Goal: Task Accomplishment & Management: Manage account settings

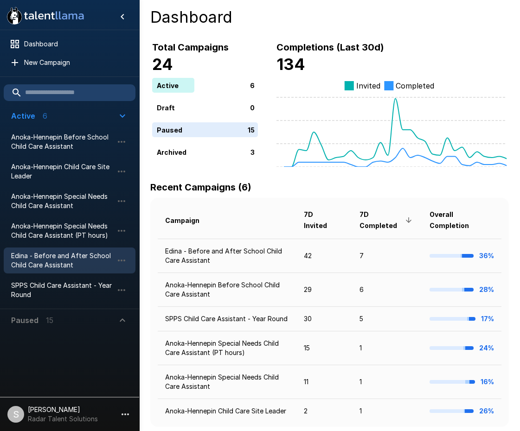
click at [39, 261] on span "Edina - Before and After School Child Care Assistant" at bounding box center [62, 260] width 102 height 19
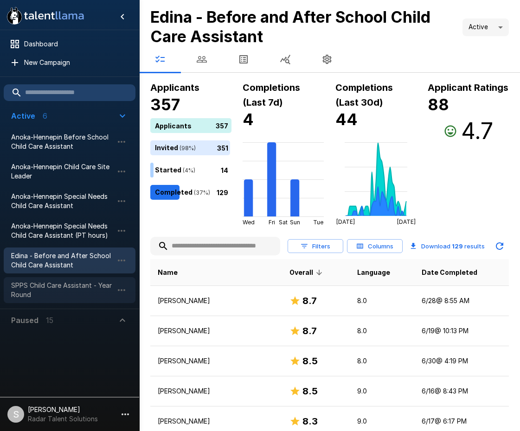
click at [29, 286] on span "SPPS Child Care Assistant - Year Round" at bounding box center [62, 290] width 102 height 19
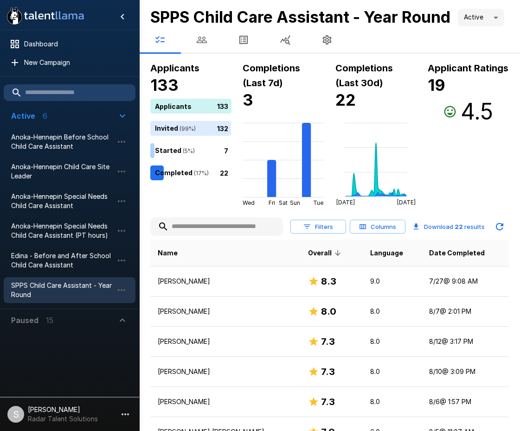
click at [228, 252] on th "Name" at bounding box center [225, 253] width 150 height 27
click at [429, 254] on span "Date Completed" at bounding box center [457, 252] width 56 height 11
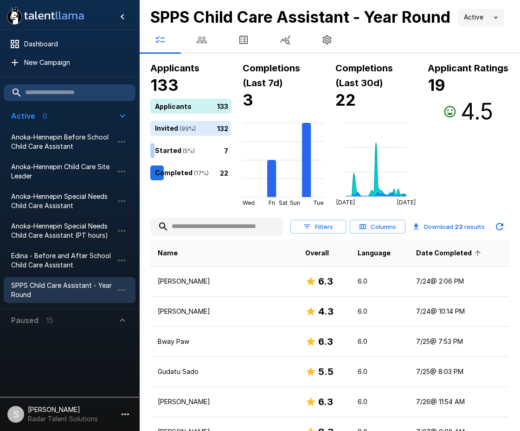
click at [416, 254] on span "Date Completed" at bounding box center [450, 252] width 68 height 11
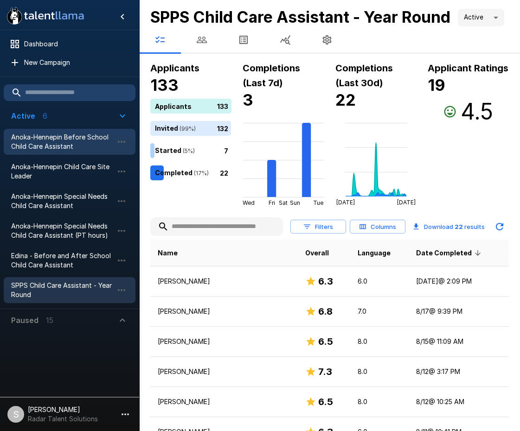
click at [52, 137] on span "Anoka-Hennepin Before School Child Care Assistant" at bounding box center [62, 142] width 102 height 19
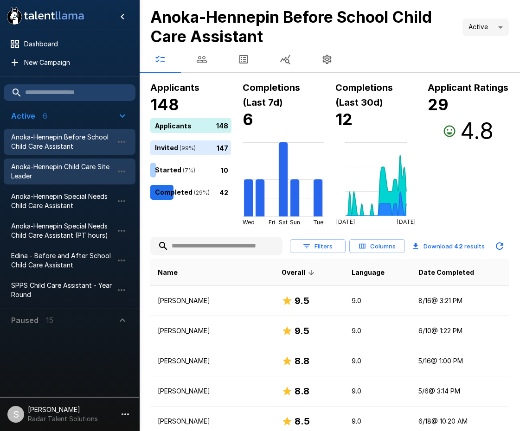
click at [46, 169] on span "Anoka-Hennepin Child Care Site Leader" at bounding box center [62, 171] width 102 height 19
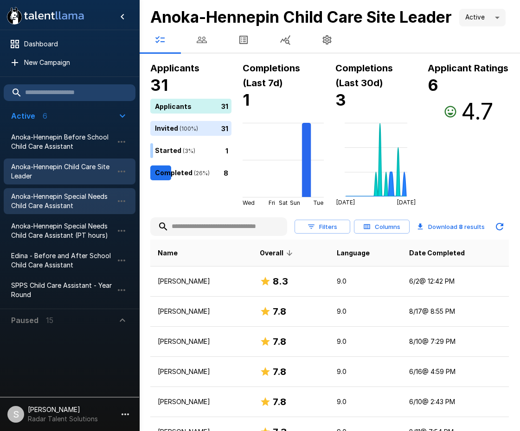
click at [51, 208] on span "Anoka-Hennepin Special Needs Child Care Assistant" at bounding box center [62, 201] width 102 height 19
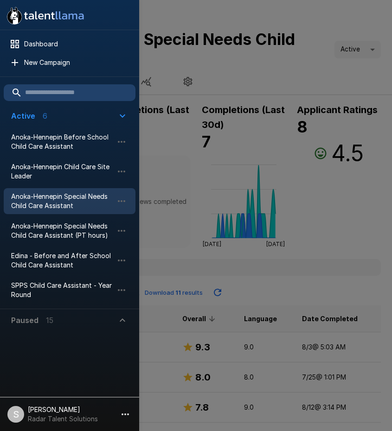
click at [330, 199] on div at bounding box center [196, 215] width 392 height 431
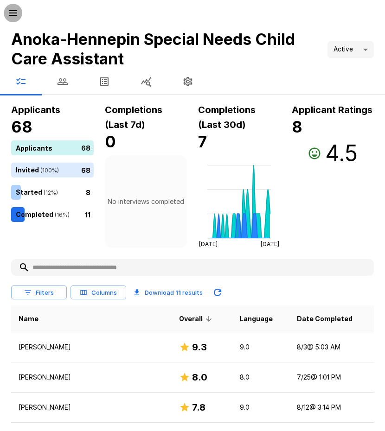
click at [14, 16] on icon "button" at bounding box center [12, 12] width 11 height 11
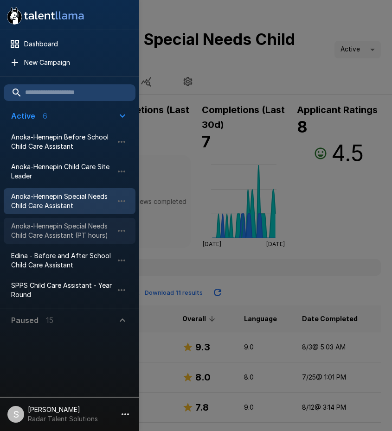
click at [39, 229] on span "Anoka-Hennepin Special Needs Child Care Assistant (PT hours)" at bounding box center [62, 231] width 102 height 19
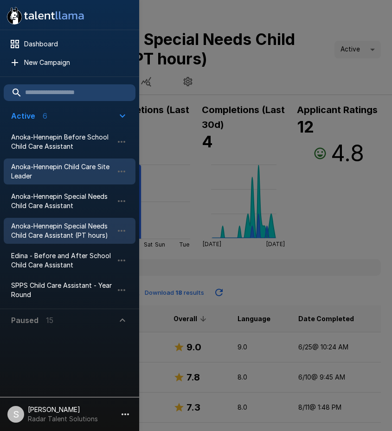
click at [61, 172] on span "Anoka-Hennepin Child Care Site Leader" at bounding box center [62, 171] width 102 height 19
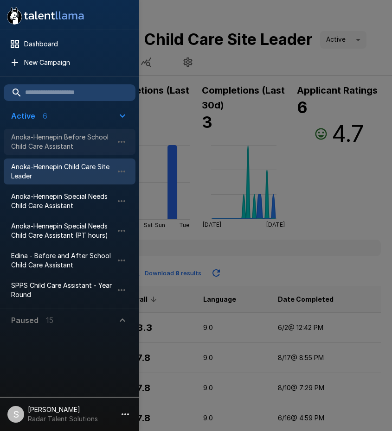
click at [54, 139] on span "Anoka-Hennepin Before School Child Care Assistant" at bounding box center [62, 142] width 102 height 19
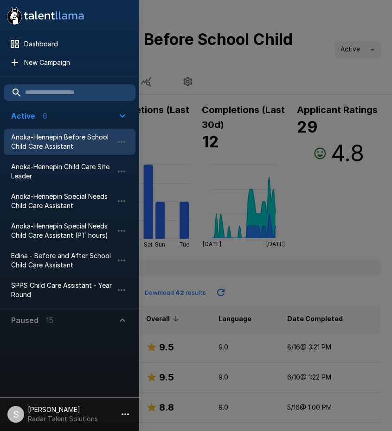
click at [306, 318] on div at bounding box center [196, 215] width 392 height 431
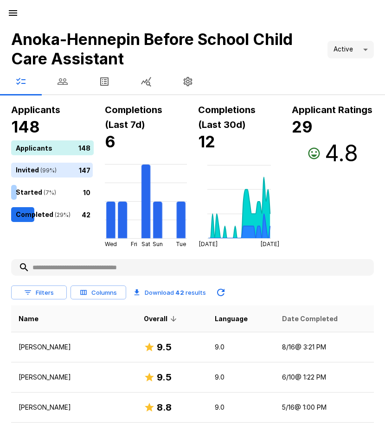
click at [306, 318] on span "Date Completed" at bounding box center [310, 318] width 56 height 11
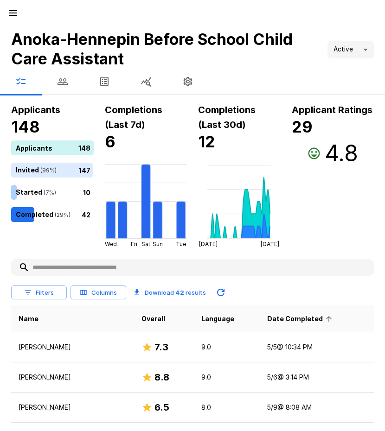
click at [305, 318] on span "Date Completed" at bounding box center [301, 318] width 68 height 11
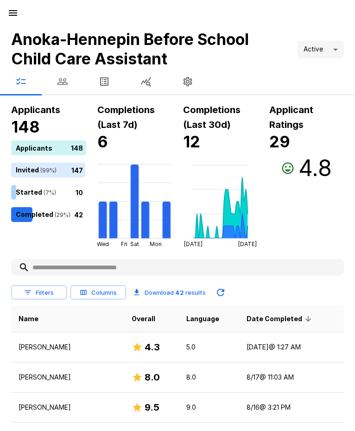
click at [10, 12] on icon "button" at bounding box center [12, 12] width 11 height 11
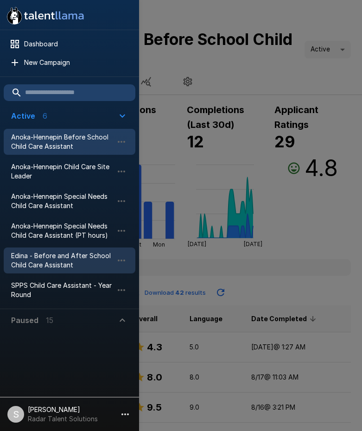
click at [25, 263] on span "Edina - Before and After School Child Care Assistant" at bounding box center [62, 260] width 102 height 19
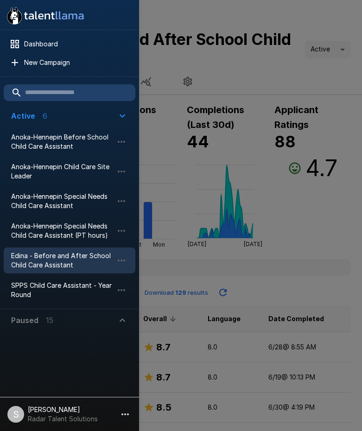
click at [277, 64] on div at bounding box center [181, 215] width 362 height 431
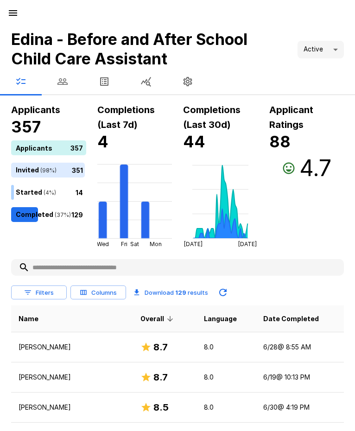
click at [49, 84] on button "button" at bounding box center [63, 82] width 42 height 26
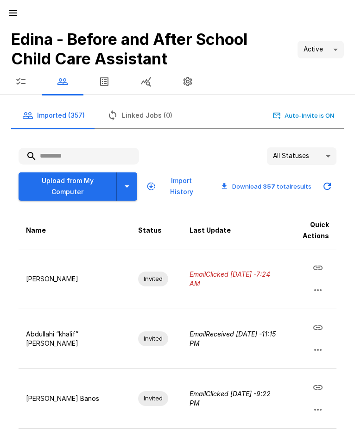
click at [63, 158] on input "text" at bounding box center [79, 156] width 121 height 17
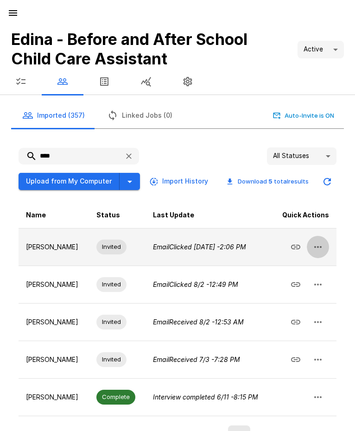
click at [319, 248] on icon "button" at bounding box center [317, 246] width 11 height 11
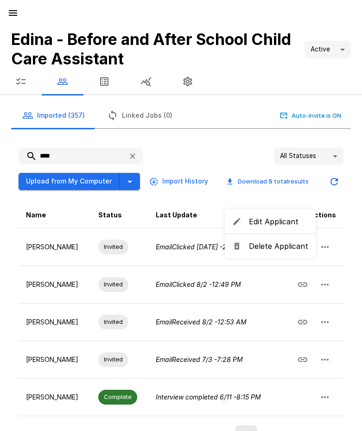
click at [264, 247] on span "Delete Applicant" at bounding box center [278, 246] width 59 height 11
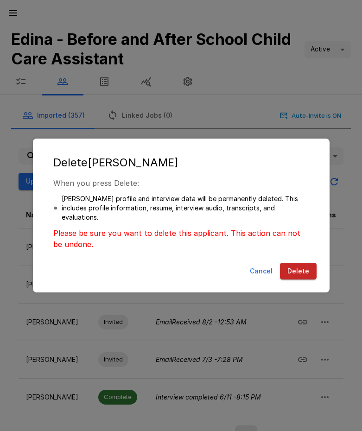
click at [298, 269] on button "Delete" at bounding box center [298, 271] width 37 height 17
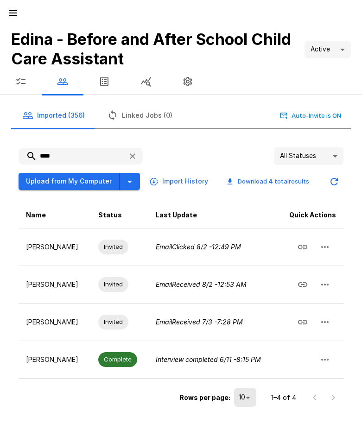
drag, startPoint x: 58, startPoint y: 154, endPoint x: 34, endPoint y: 154, distance: 24.1
click at [34, 154] on input "****" at bounding box center [70, 156] width 102 height 17
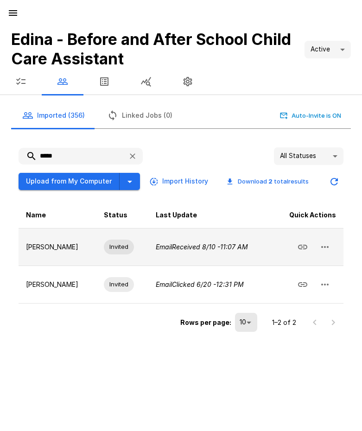
click at [324, 246] on icon "button" at bounding box center [324, 246] width 11 height 11
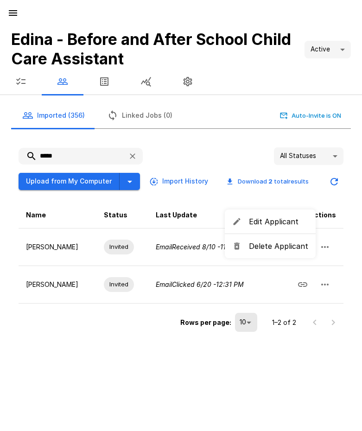
click at [274, 248] on span "Delete Applicant" at bounding box center [278, 246] width 59 height 11
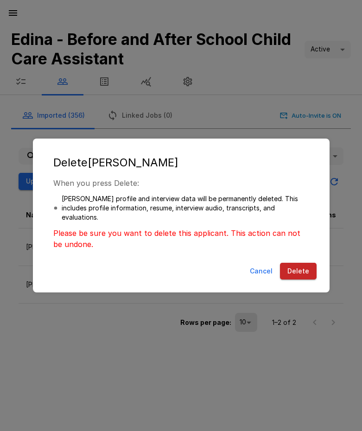
click at [300, 269] on button "Delete" at bounding box center [298, 271] width 37 height 17
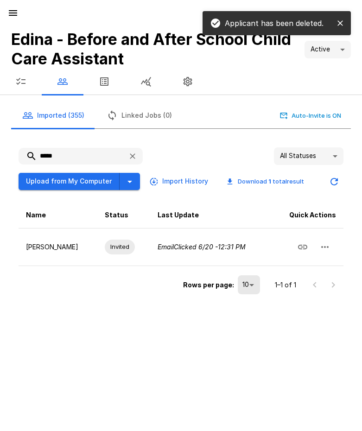
click at [27, 156] on input "*****" at bounding box center [70, 156] width 102 height 17
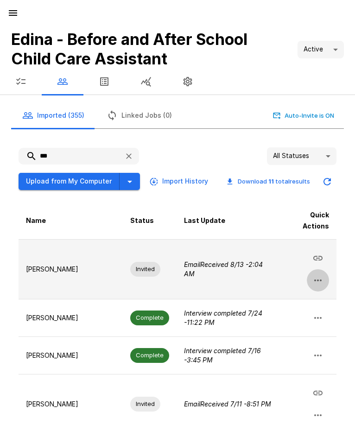
click at [323, 280] on icon "button" at bounding box center [317, 280] width 11 height 11
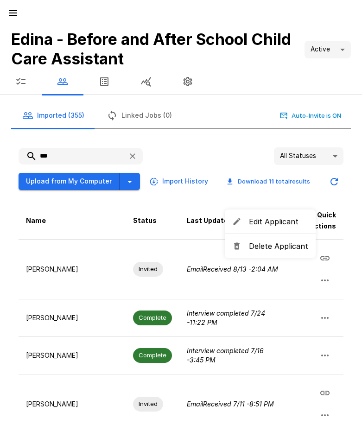
click at [279, 249] on span "Delete Applicant" at bounding box center [278, 246] width 59 height 11
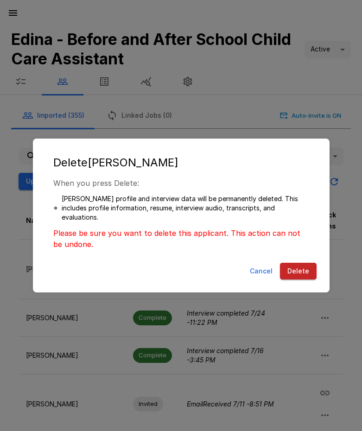
click at [297, 273] on button "Delete" at bounding box center [298, 271] width 37 height 17
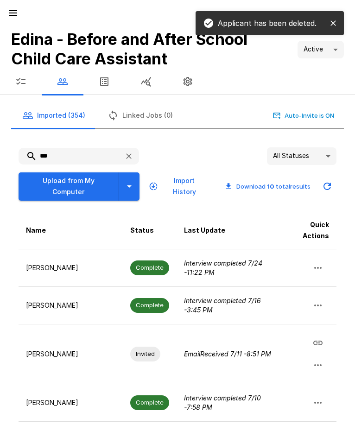
drag, startPoint x: 56, startPoint y: 163, endPoint x: 20, endPoint y: 157, distance: 36.7
click at [20, 157] on input "***" at bounding box center [68, 156] width 98 height 17
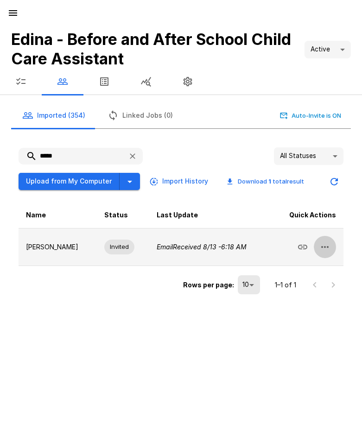
click at [332, 248] on button "button" at bounding box center [325, 247] width 22 height 22
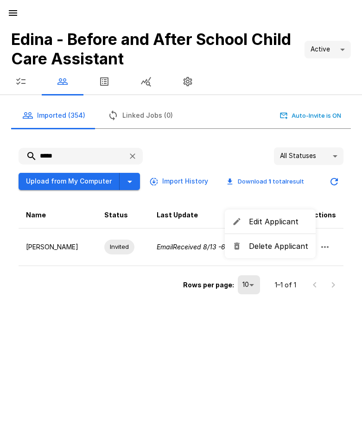
click at [278, 248] on span "Delete Applicant" at bounding box center [278, 246] width 59 height 11
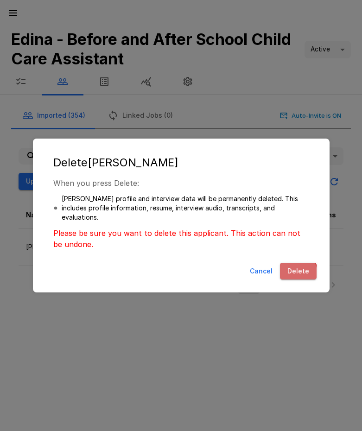
click at [293, 273] on button "Delete" at bounding box center [298, 271] width 37 height 17
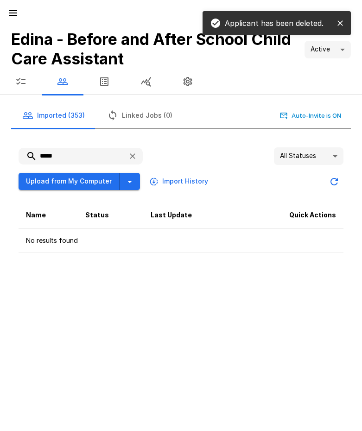
drag, startPoint x: 72, startPoint y: 155, endPoint x: 34, endPoint y: 154, distance: 38.5
click at [34, 154] on input "*****" at bounding box center [70, 156] width 102 height 17
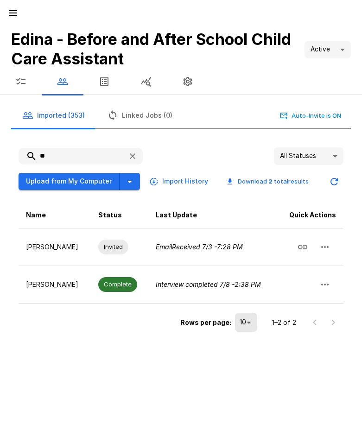
type input "*"
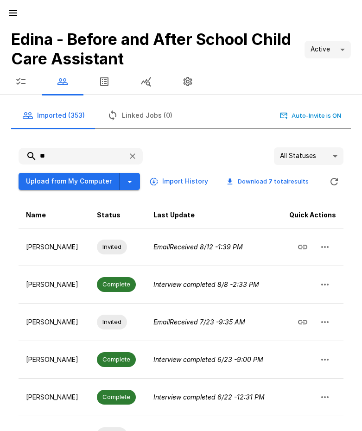
type input "*"
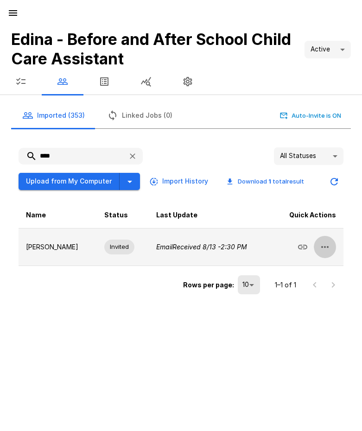
click at [327, 246] on icon "button" at bounding box center [324, 246] width 11 height 11
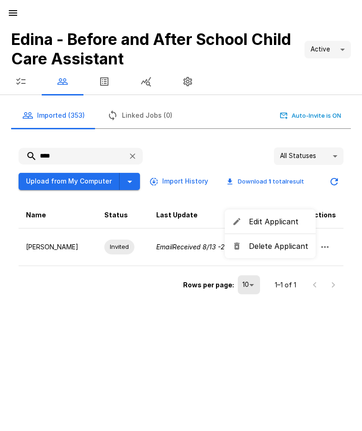
click at [279, 249] on span "Delete Applicant" at bounding box center [278, 246] width 59 height 11
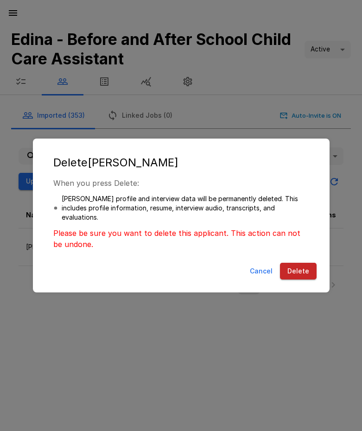
click at [295, 269] on button "Delete" at bounding box center [298, 271] width 37 height 17
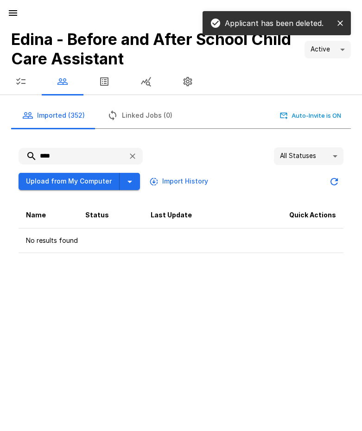
drag, startPoint x: 70, startPoint y: 153, endPoint x: 30, endPoint y: 157, distance: 40.5
click at [30, 157] on input "****" at bounding box center [70, 156] width 102 height 17
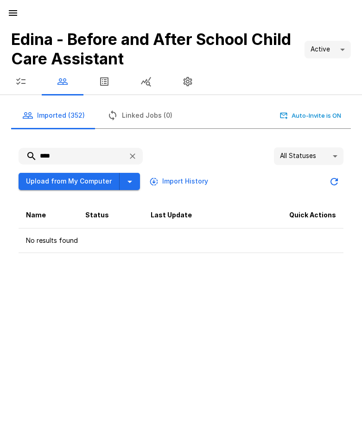
type input "*"
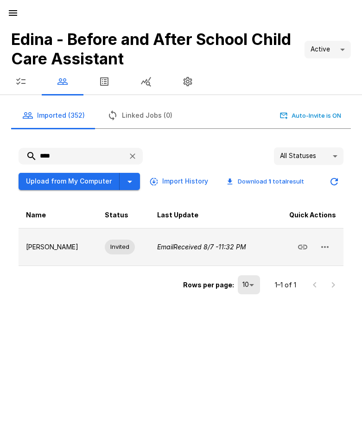
click at [327, 242] on icon "button" at bounding box center [324, 246] width 11 height 11
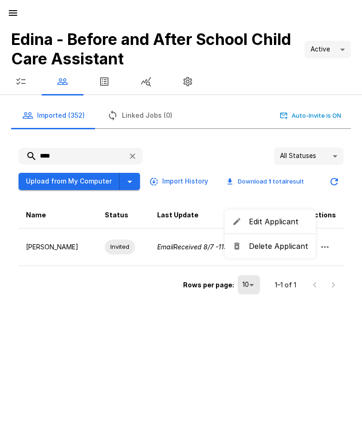
click at [286, 246] on span "Delete Applicant" at bounding box center [278, 246] width 59 height 11
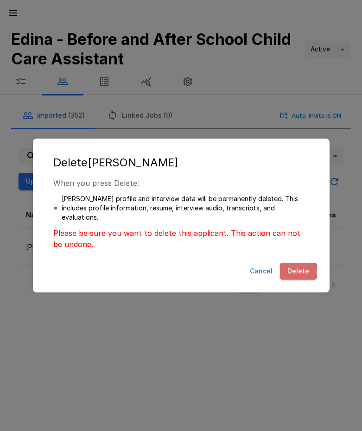
click at [294, 272] on button "Delete" at bounding box center [298, 271] width 37 height 17
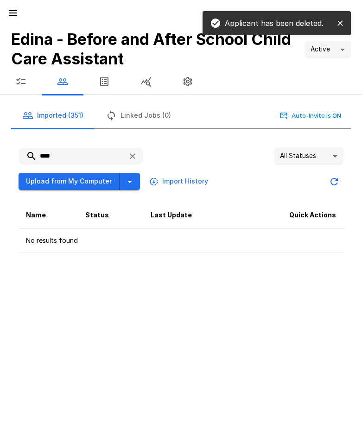
click at [31, 155] on input "****" at bounding box center [70, 156] width 102 height 17
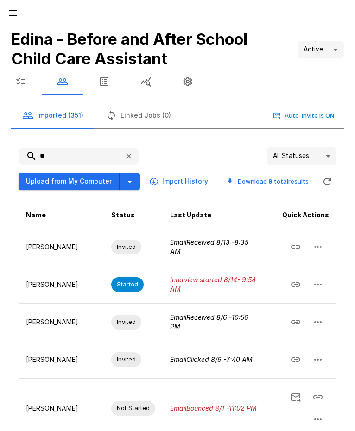
type input "*"
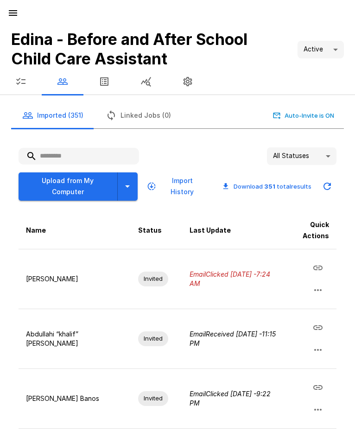
click at [60, 157] on input "text" at bounding box center [79, 156] width 121 height 17
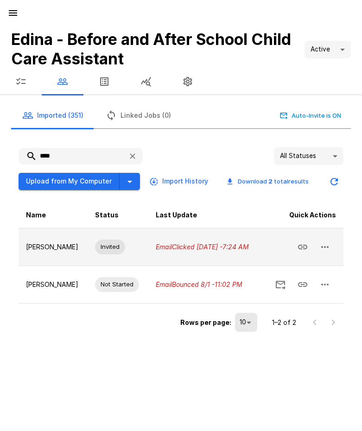
type input "****"
click at [327, 244] on icon "button" at bounding box center [324, 246] width 11 height 11
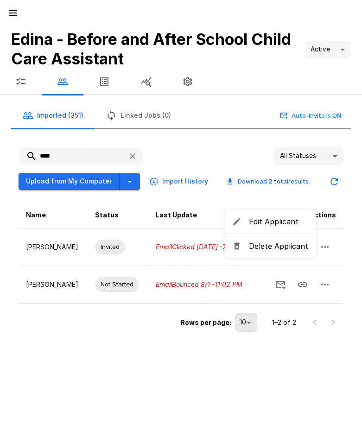
click at [295, 250] on span "Delete Applicant" at bounding box center [278, 246] width 59 height 11
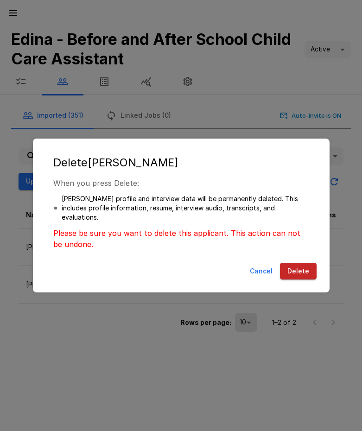
click at [302, 270] on button "Delete" at bounding box center [298, 271] width 37 height 17
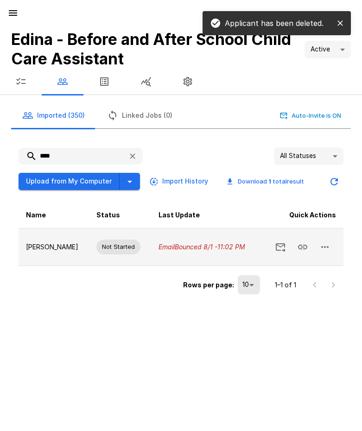
click at [324, 248] on icon "button" at bounding box center [324, 246] width 11 height 11
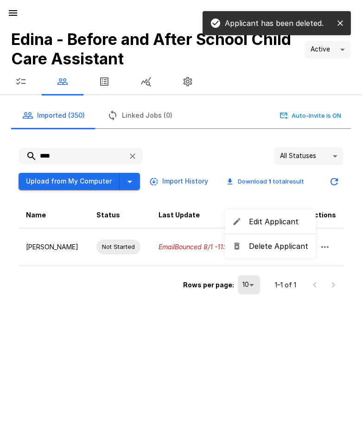
click at [291, 251] on span "Delete Applicant" at bounding box center [278, 246] width 59 height 11
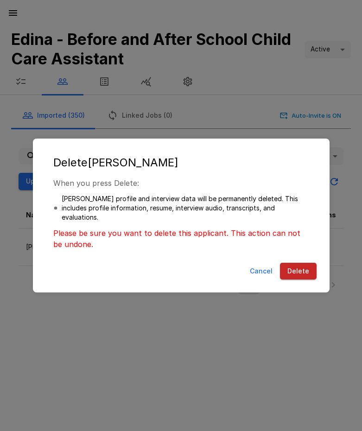
click at [300, 270] on button "Delete" at bounding box center [298, 271] width 37 height 17
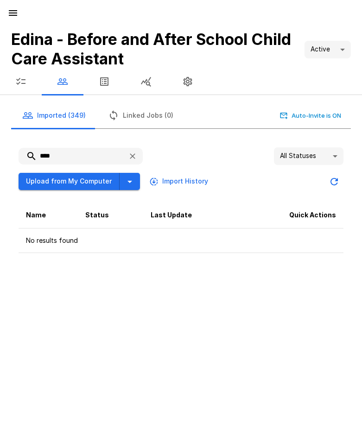
click at [106, 291] on div "Edina - Before and After School Child Care Assistant Active **** Imported (349)…" at bounding box center [181, 215] width 362 height 431
click at [29, 82] on button "button" at bounding box center [21, 82] width 42 height 26
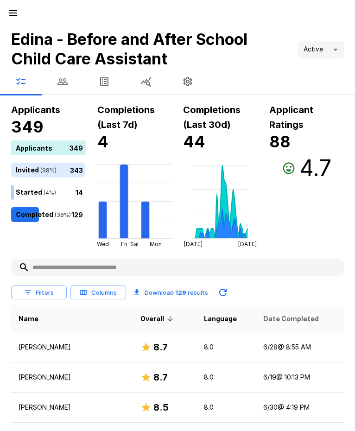
click at [286, 324] on span "Date Completed" at bounding box center [291, 318] width 56 height 11
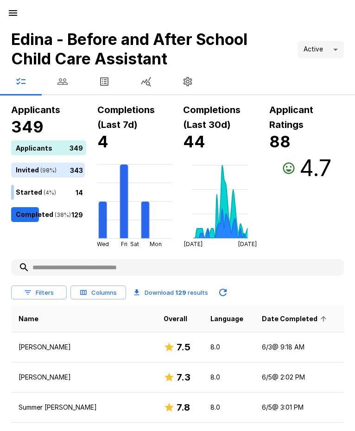
click at [283, 321] on span "Date Completed" at bounding box center [296, 318] width 68 height 11
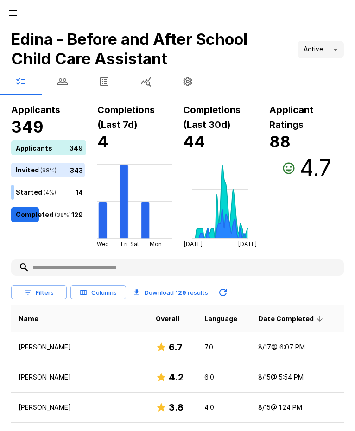
click at [15, 12] on icon "button" at bounding box center [12, 12] width 11 height 11
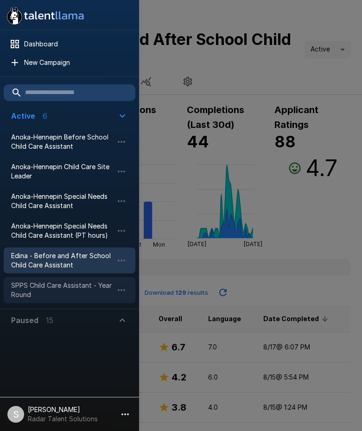
click at [42, 286] on span "SPPS Child Care Assistant - Year Round" at bounding box center [62, 290] width 102 height 19
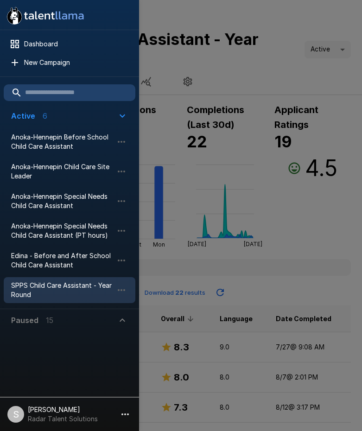
click at [250, 13] on div at bounding box center [181, 215] width 362 height 431
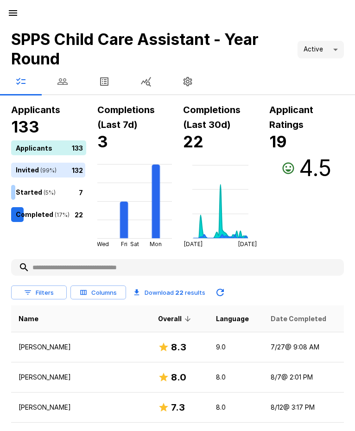
click at [271, 321] on span "Date Completed" at bounding box center [299, 318] width 56 height 11
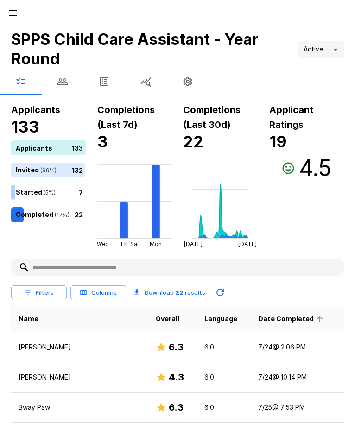
click at [260, 319] on span "Date Completed" at bounding box center [292, 318] width 68 height 11
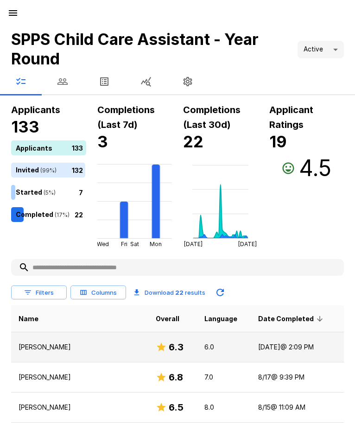
click at [64, 346] on p "[PERSON_NAME]" at bounding box center [80, 347] width 122 height 9
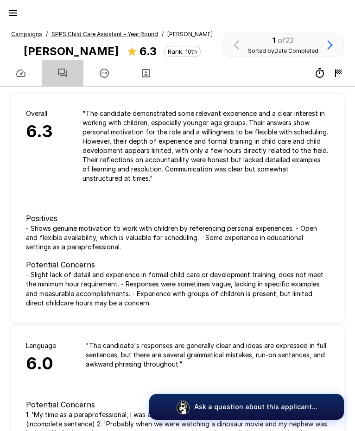
click at [61, 75] on icon "button" at bounding box center [62, 73] width 11 height 11
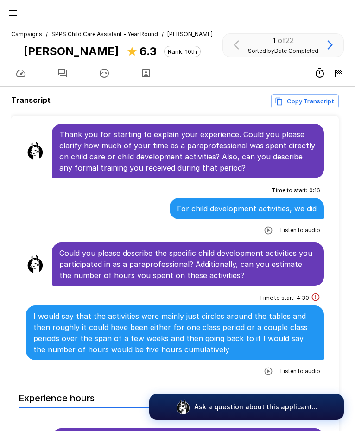
scroll to position [603, 0]
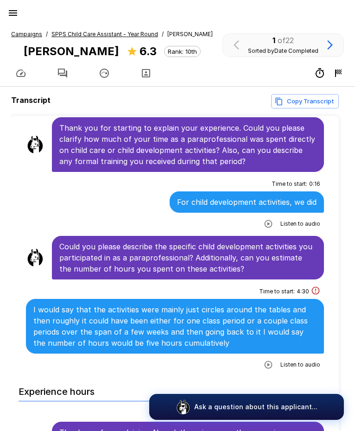
click at [265, 361] on icon "button" at bounding box center [269, 365] width 8 height 8
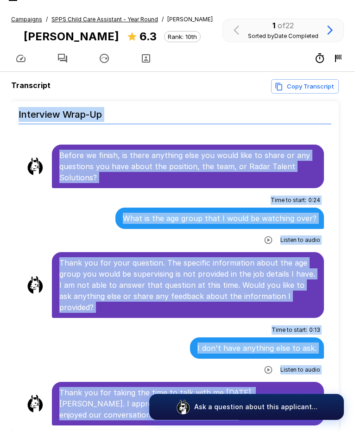
scroll to position [59, 0]
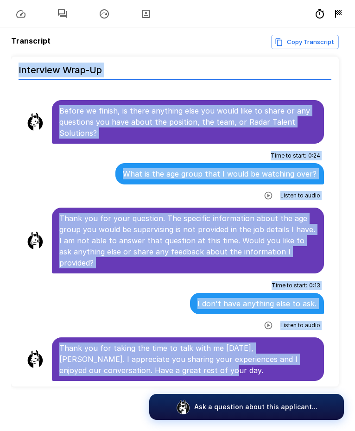
drag, startPoint x: 61, startPoint y: 175, endPoint x: 281, endPoint y: 379, distance: 299.8
click at [134, 302] on div "Time to start : 0 : 13 I don't have anything else to ask. Listen to audio" at bounding box center [175, 305] width 298 height 55
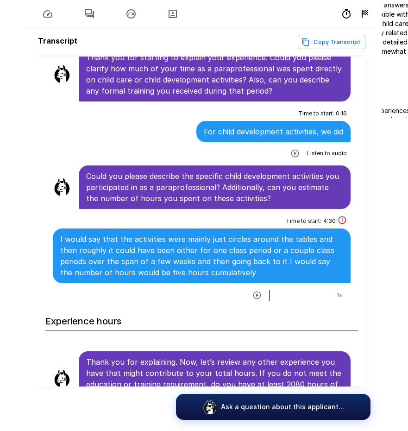
scroll to position [567, 0]
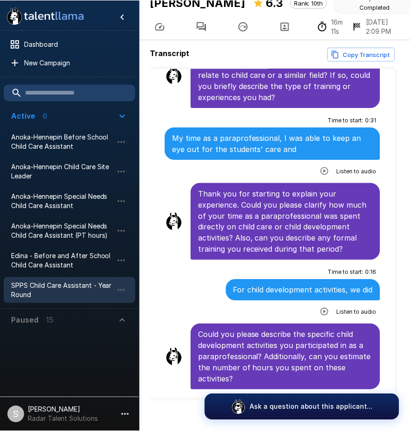
scroll to position [59, 0]
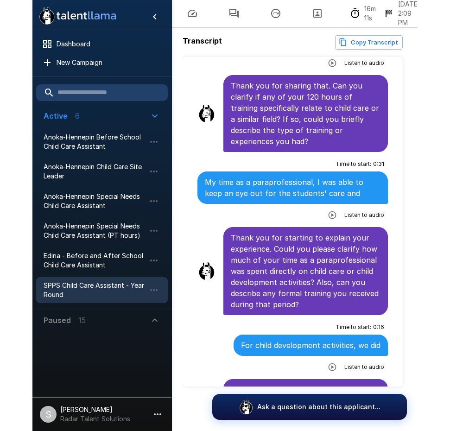
scroll to position [37, 0]
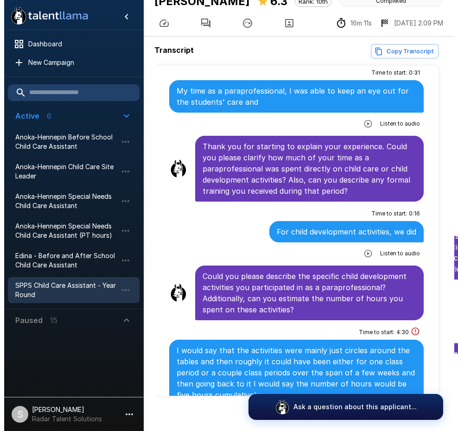
scroll to position [601, 0]
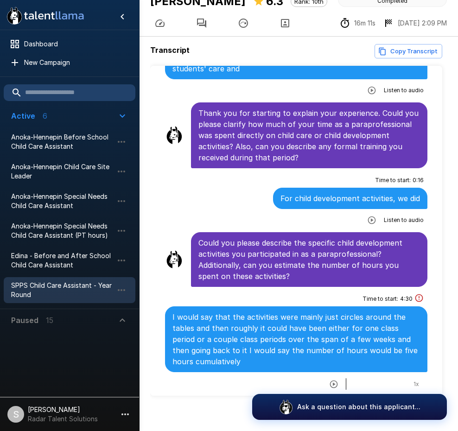
click at [218, 151] on p "Thank you for starting to explain your experience. Could you please clarify how…" at bounding box center [309, 136] width 222 height 56
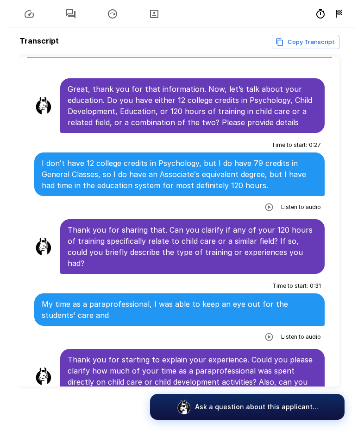
scroll to position [59, 0]
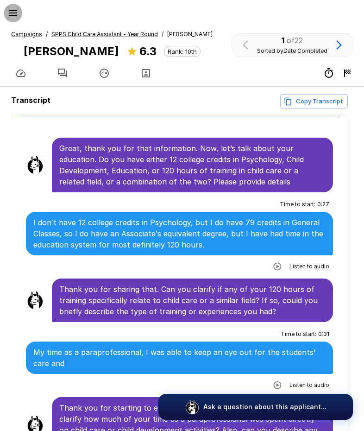
click at [16, 15] on icon "button" at bounding box center [13, 13] width 8 height 6
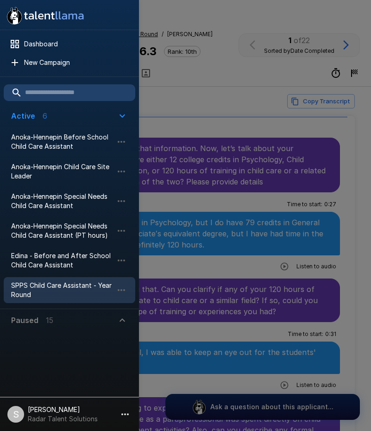
click at [44, 286] on span "SPPS Child Care Assistant - Year Round" at bounding box center [62, 290] width 102 height 19
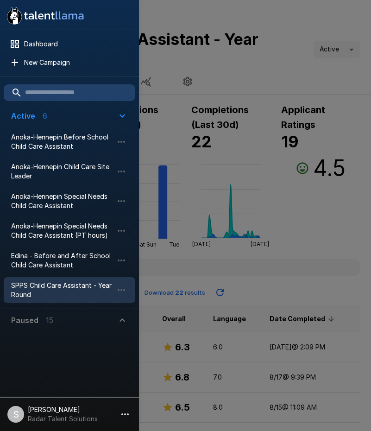
click at [261, 64] on div at bounding box center [185, 215] width 371 height 431
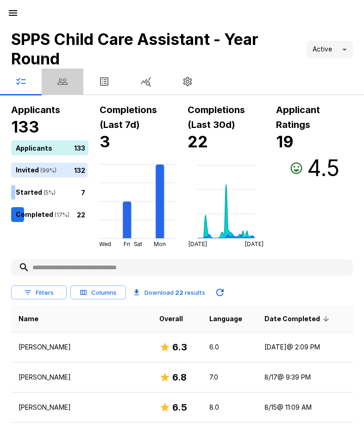
click at [60, 81] on icon "button" at bounding box center [62, 81] width 10 height 6
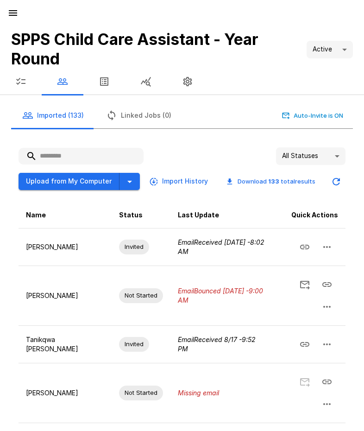
click at [65, 156] on input "text" at bounding box center [81, 156] width 125 height 17
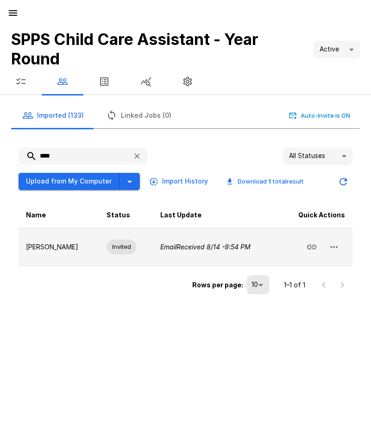
click at [338, 246] on icon "button" at bounding box center [334, 246] width 11 height 11
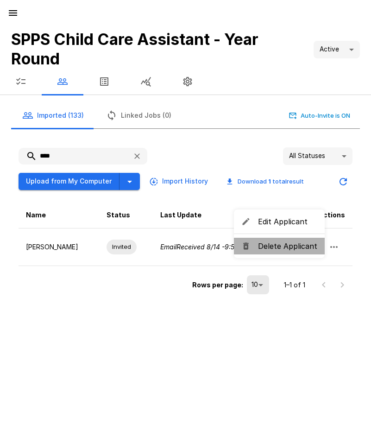
click at [295, 250] on span "Delete Applicant" at bounding box center [287, 246] width 59 height 11
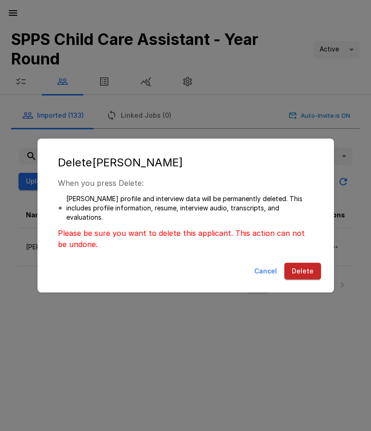
click at [299, 273] on button "Delete" at bounding box center [303, 271] width 37 height 17
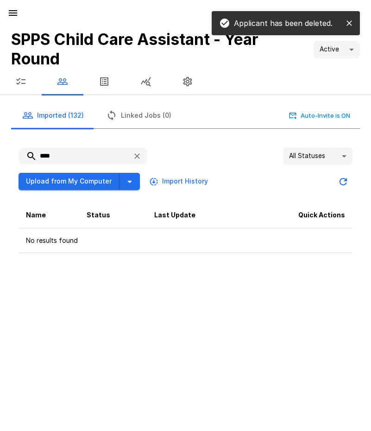
drag, startPoint x: 57, startPoint y: 156, endPoint x: 21, endPoint y: 159, distance: 36.3
click at [22, 159] on input "****" at bounding box center [72, 156] width 107 height 17
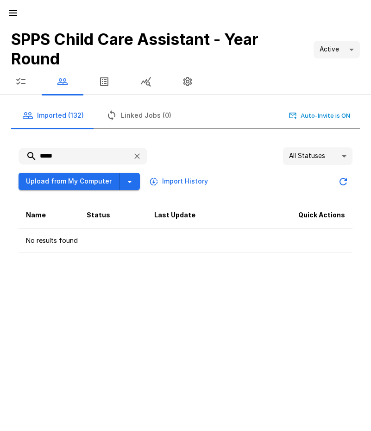
drag, startPoint x: 75, startPoint y: 158, endPoint x: 24, endPoint y: 154, distance: 50.7
click at [24, 154] on input "*****" at bounding box center [72, 156] width 107 height 17
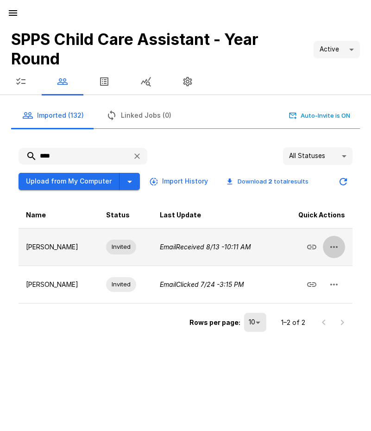
click at [343, 247] on button "button" at bounding box center [334, 247] width 22 height 22
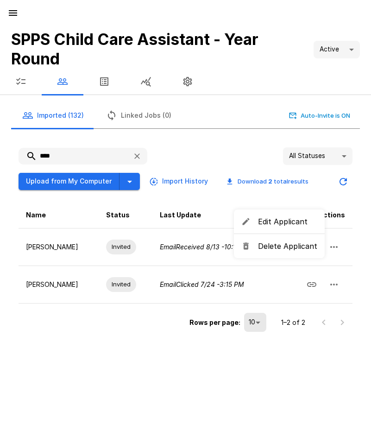
click at [301, 247] on span "Delete Applicant" at bounding box center [287, 246] width 59 height 11
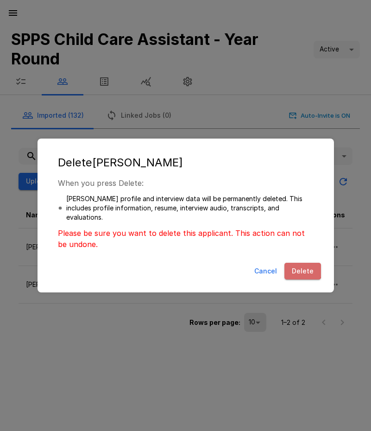
click at [299, 267] on button "Delete" at bounding box center [303, 271] width 37 height 17
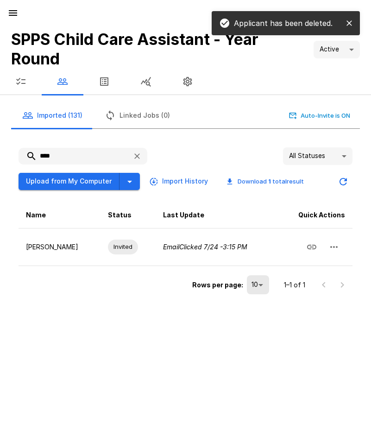
drag, startPoint x: 33, startPoint y: 153, endPoint x: 27, endPoint y: 152, distance: 6.0
click at [26, 152] on input "****" at bounding box center [72, 156] width 107 height 17
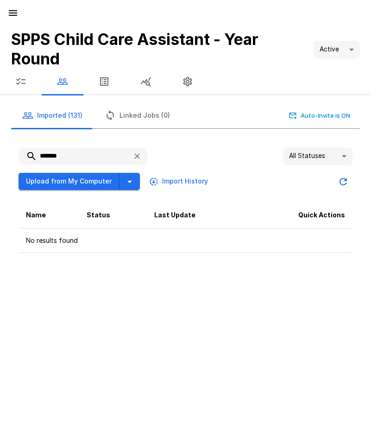
drag, startPoint x: 77, startPoint y: 154, endPoint x: 36, endPoint y: 154, distance: 41.3
click at [36, 154] on input "*******" at bounding box center [72, 156] width 107 height 17
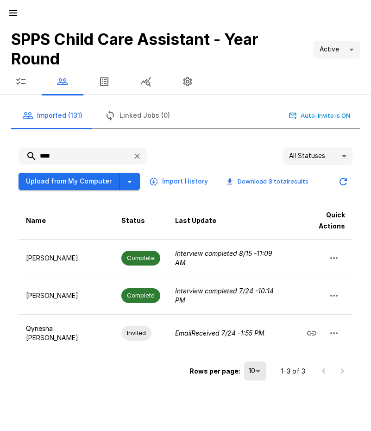
type input "****"
